Goal: Task Accomplishment & Management: Manage account settings

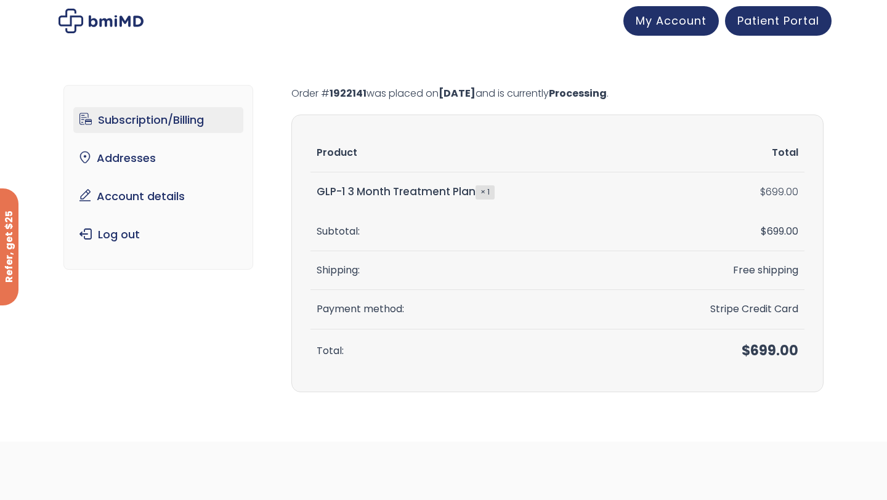
click at [158, 120] on link "Subscription/Billing" at bounding box center [158, 120] width 171 height 26
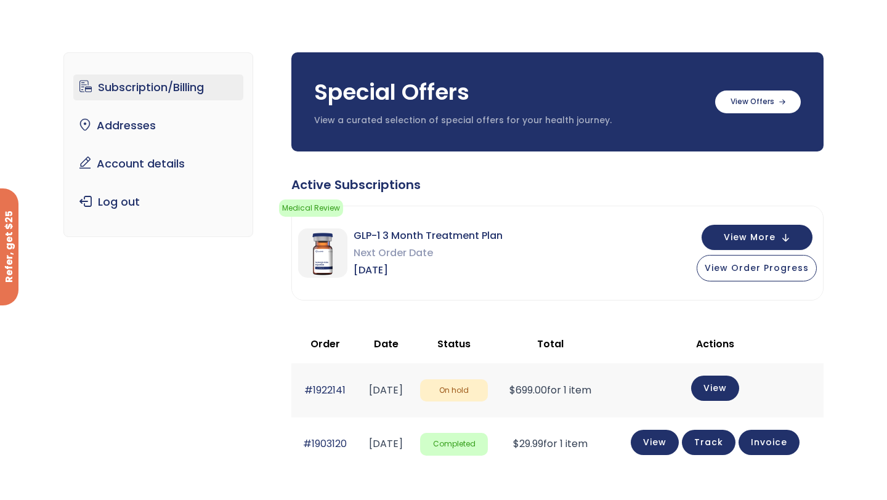
scroll to position [47, 0]
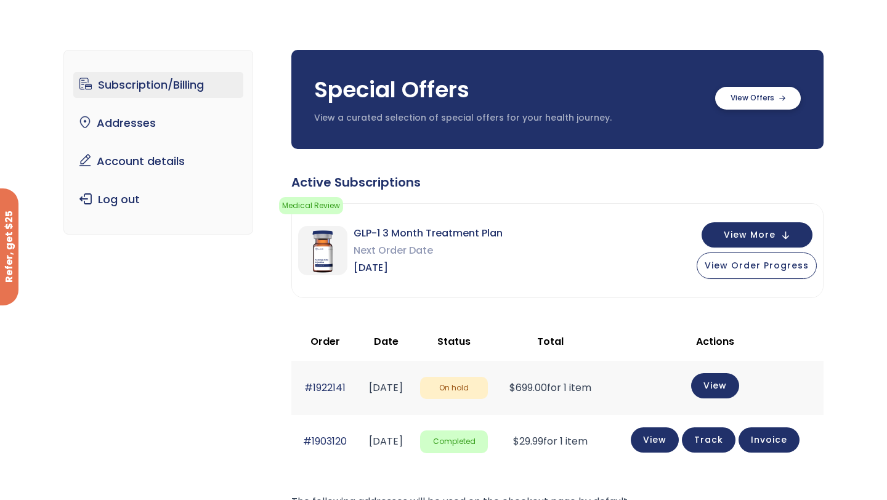
click at [740, 93] on label at bounding box center [758, 98] width 86 height 23
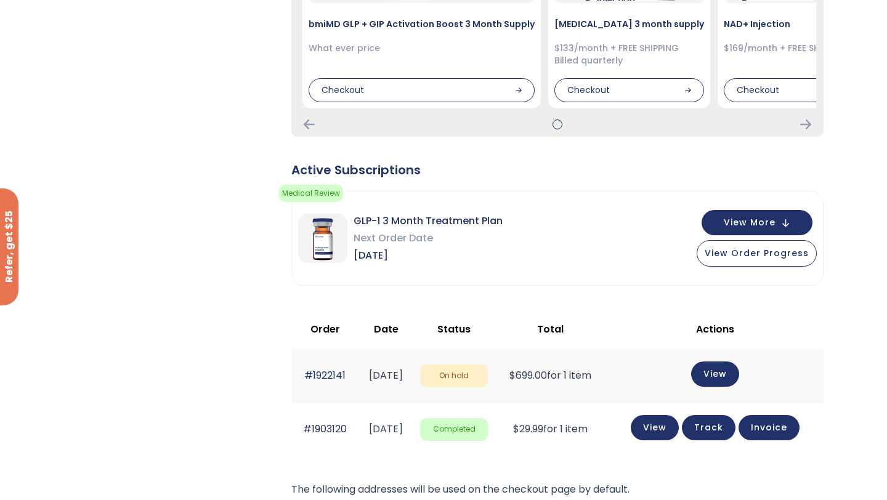
scroll to position [349, 0]
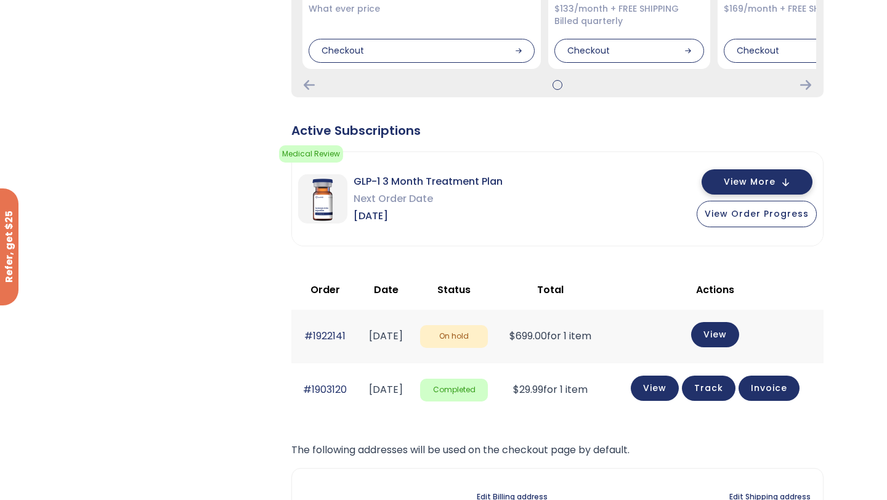
click at [744, 179] on span "View More" at bounding box center [750, 182] width 52 height 8
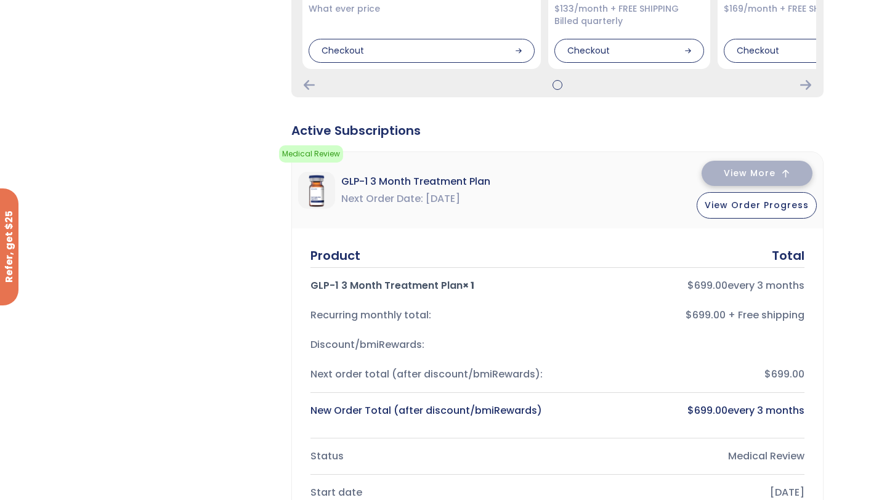
click at [744, 177] on span "View More" at bounding box center [750, 173] width 52 height 8
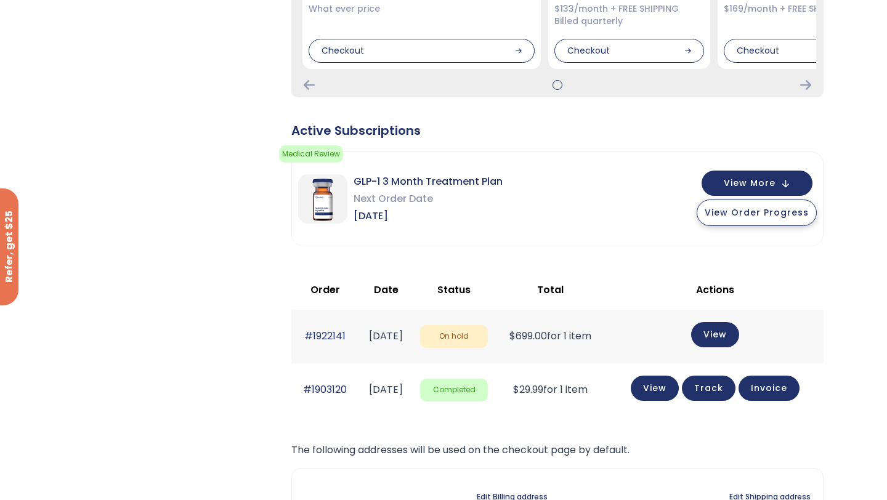
click at [733, 218] on span "View Order Progress" at bounding box center [756, 212] width 104 height 12
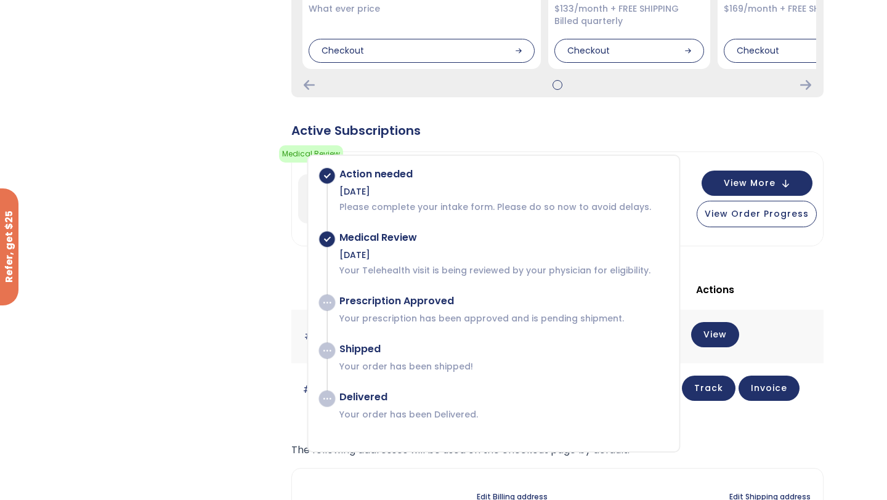
click at [618, 102] on div "Special Offers View a curated selection of special offers for your health journ…" at bounding box center [557, 191] width 532 height 884
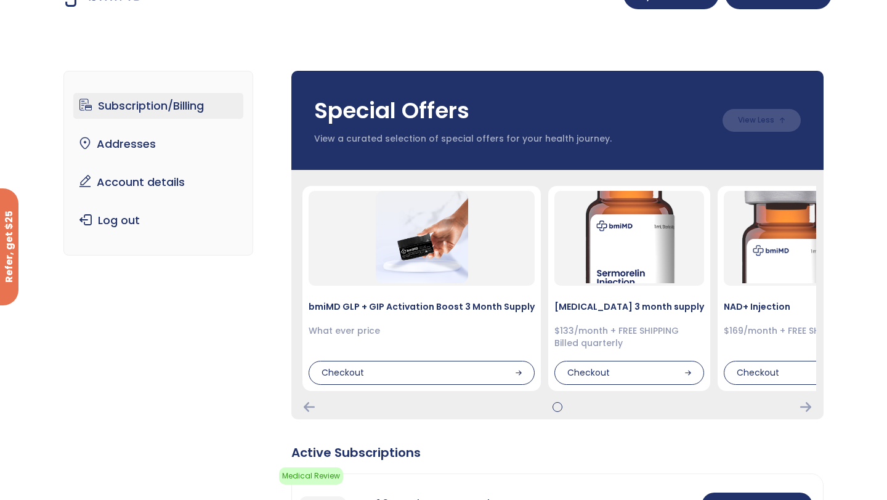
scroll to position [0, 0]
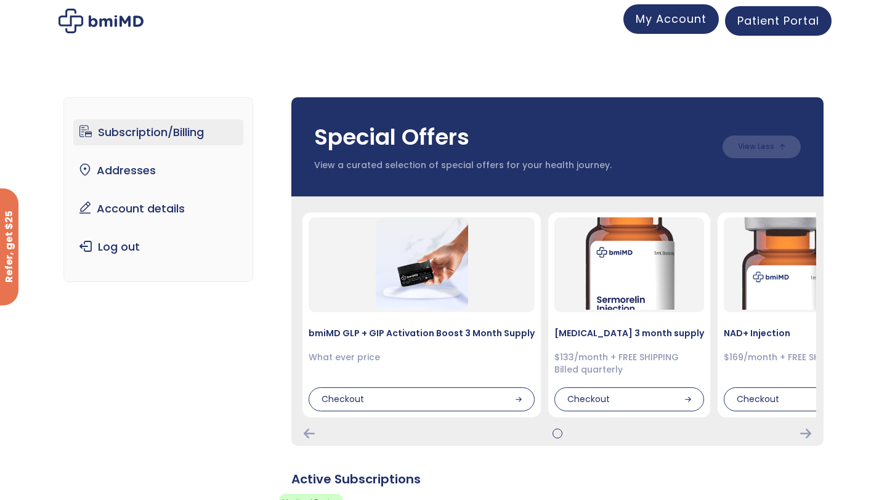
click at [673, 31] on link "My Account" at bounding box center [670, 19] width 95 height 30
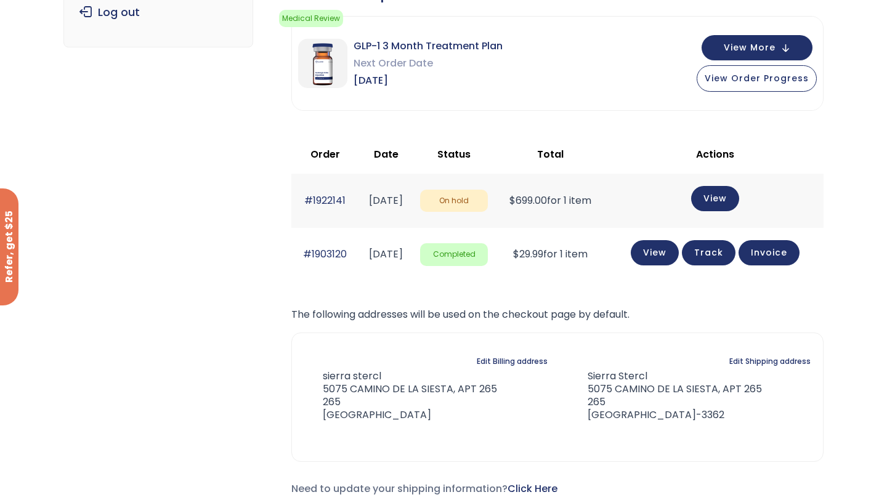
scroll to position [207, 0]
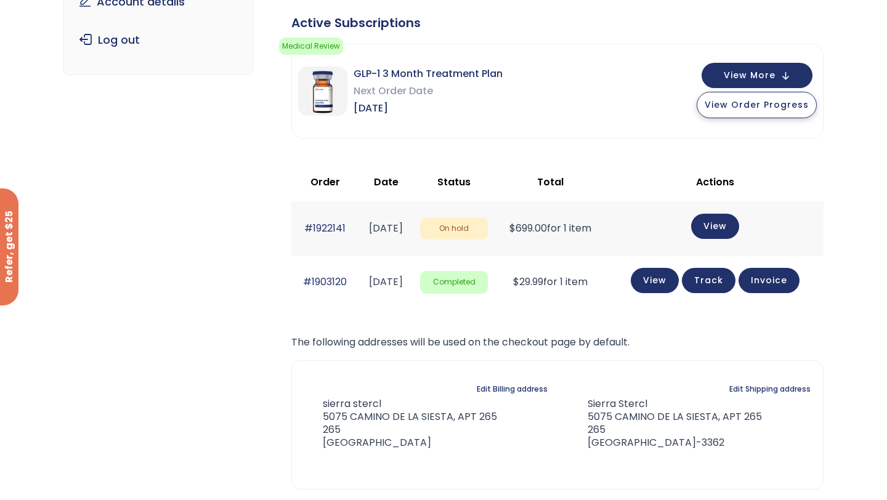
click at [728, 110] on button "View Order Progress" at bounding box center [756, 105] width 120 height 26
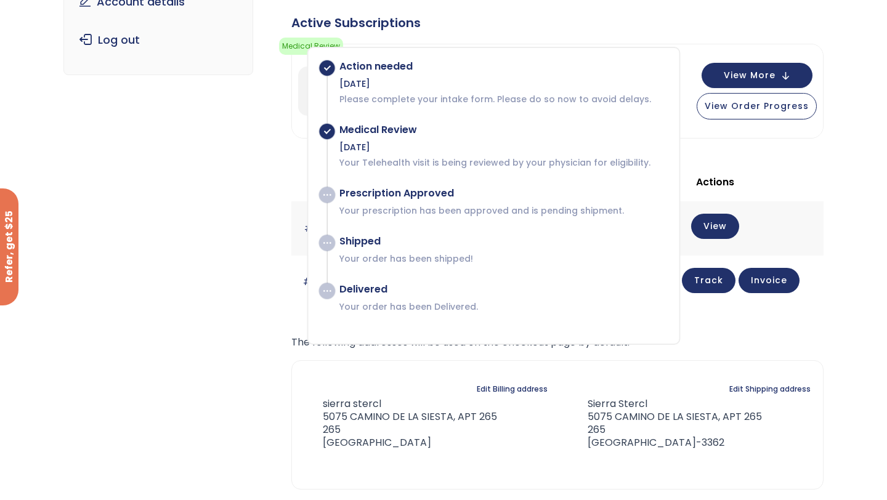
click at [199, 93] on div "Subscription/Billing bmiRewards Addresses Account details Submit a Review Log o…" at bounding box center [443, 212] width 760 height 693
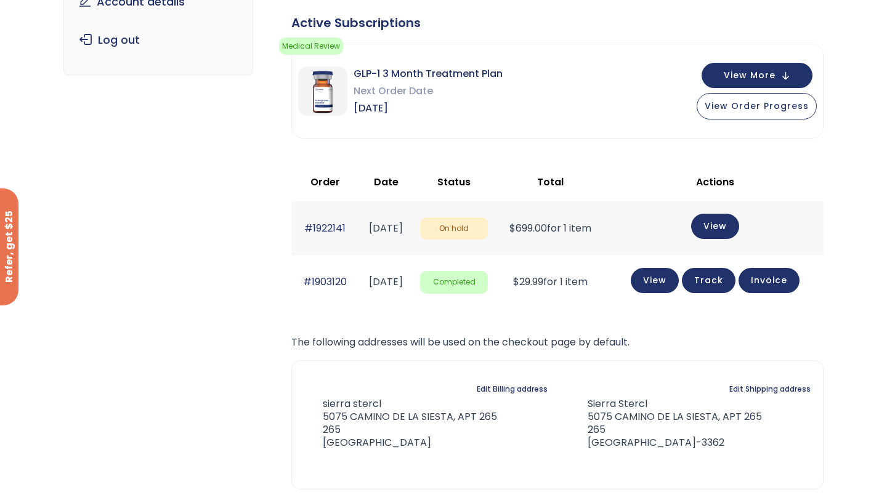
scroll to position [0, 0]
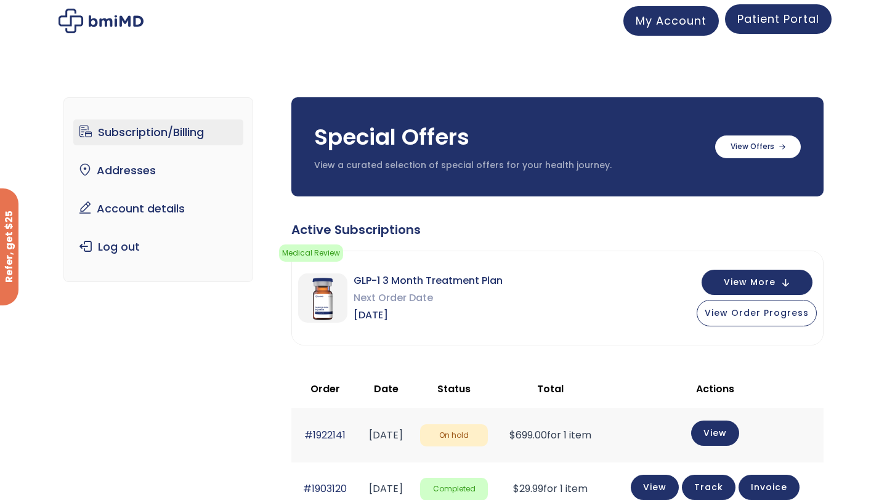
click at [766, 20] on span "Patient Portal" at bounding box center [778, 18] width 82 height 15
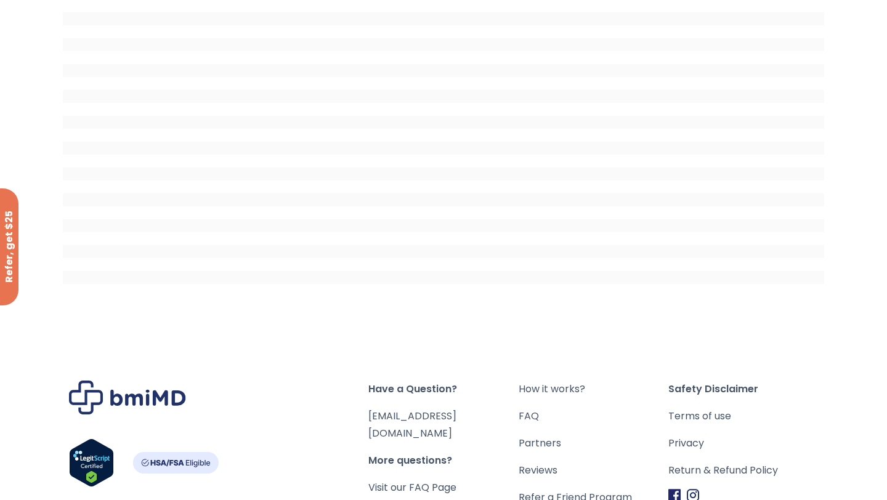
scroll to position [137, 0]
